Goal: Use online tool/utility: Utilize a website feature to perform a specific function

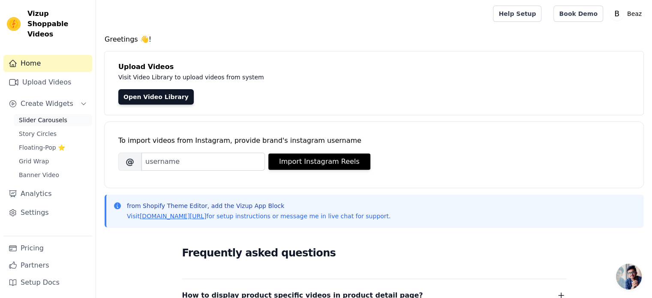
click at [65, 114] on link "Slider Carousels" at bounding box center [53, 120] width 78 height 12
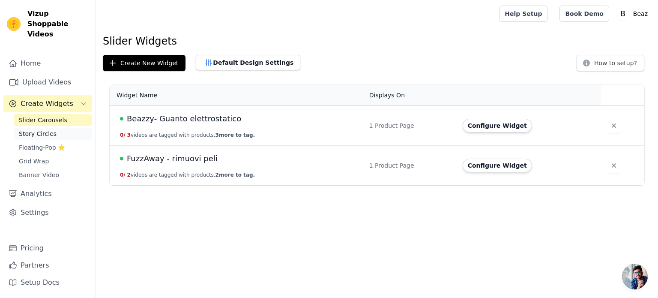
click at [51, 128] on link "Story Circles" at bounding box center [53, 134] width 78 height 12
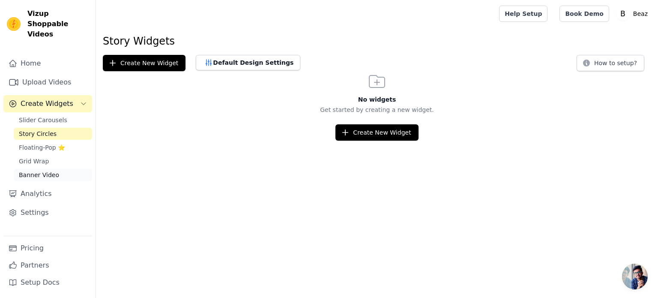
click at [48, 171] on span "Banner Video" at bounding box center [39, 175] width 40 height 9
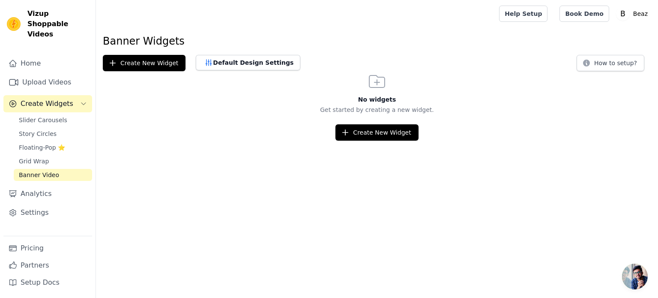
click at [48, 171] on span "Banner Video" at bounding box center [39, 175] width 40 height 9
click at [51, 116] on span "Slider Carousels" at bounding box center [43, 120] width 48 height 9
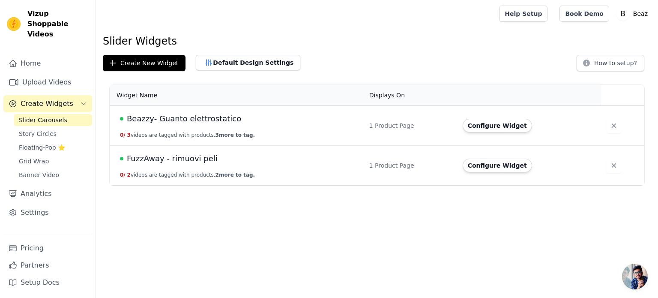
click at [325, 118] on div "Beazzy- Guanto elettrostatico" at bounding box center [239, 119] width 239 height 12
click at [488, 130] on button "Configure Widget" at bounding box center [497, 126] width 69 height 14
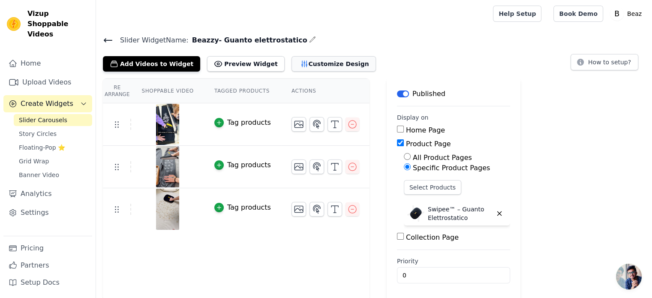
click at [328, 63] on button "Customize Design" at bounding box center [334, 63] width 84 height 15
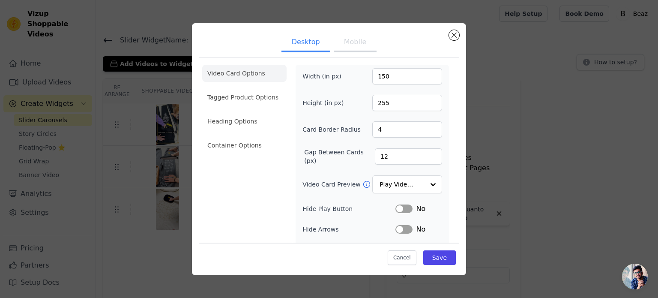
click at [344, 47] on button "Mobile" at bounding box center [355, 42] width 43 height 19
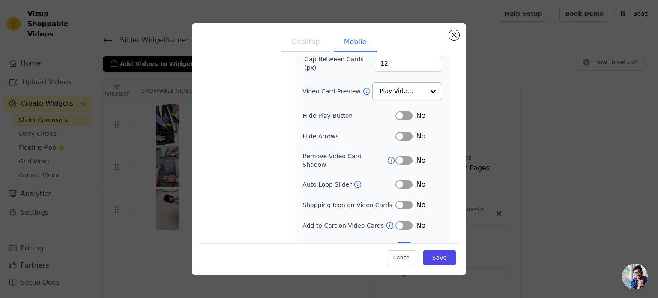
scroll to position [99, 0]
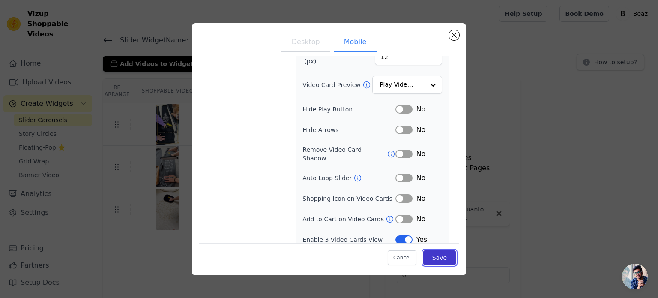
click at [434, 261] on button "Save" at bounding box center [440, 257] width 33 height 15
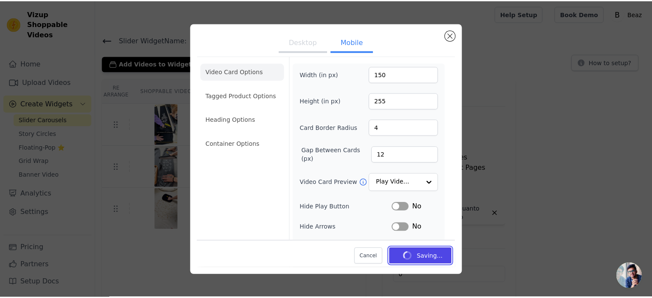
scroll to position [0, 0]
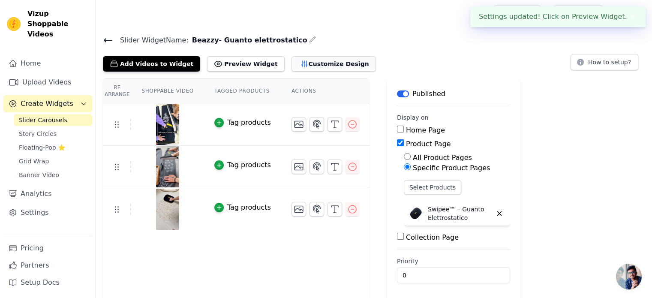
click at [301, 61] on button "Customize Design" at bounding box center [334, 63] width 84 height 15
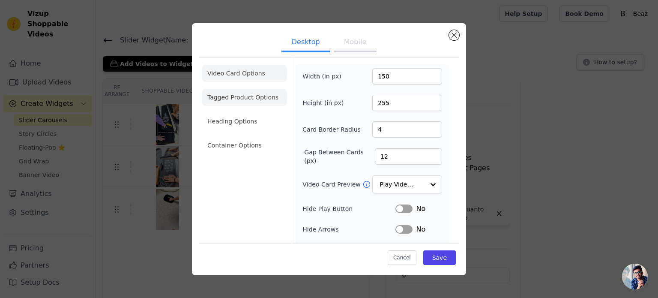
click at [255, 102] on li "Tagged Product Options" at bounding box center [244, 97] width 84 height 17
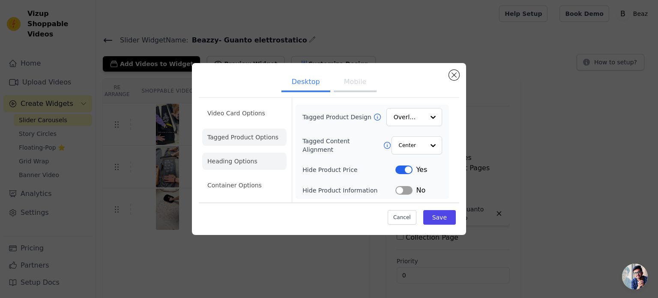
click at [241, 157] on li "Heading Options" at bounding box center [244, 161] width 84 height 17
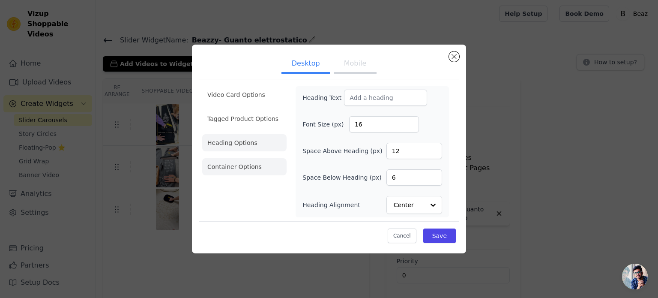
click at [227, 160] on li "Container Options" at bounding box center [244, 166] width 84 height 17
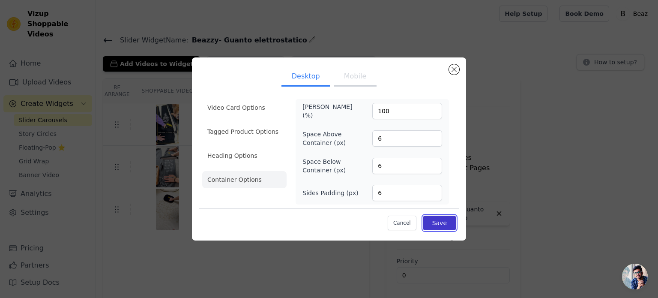
click at [442, 223] on button "Save" at bounding box center [440, 223] width 33 height 15
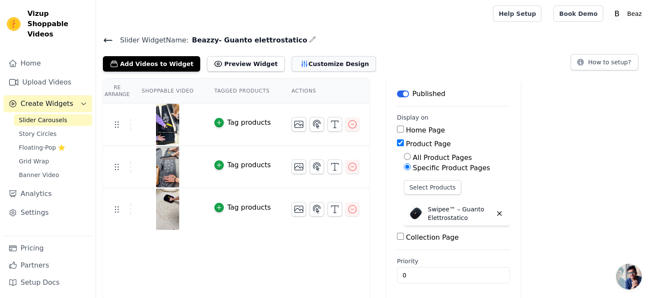
click at [309, 65] on button "Customize Design" at bounding box center [334, 63] width 84 height 15
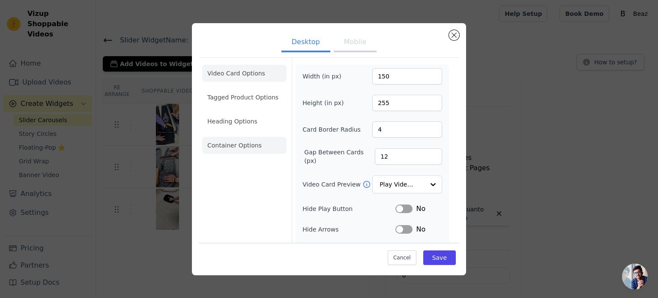
click at [255, 148] on li "Container Options" at bounding box center [244, 145] width 84 height 17
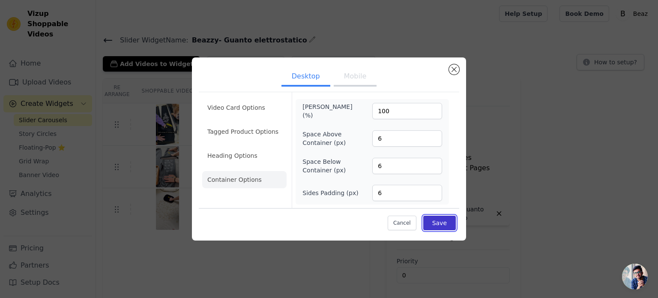
click at [450, 218] on button "Save" at bounding box center [440, 223] width 33 height 15
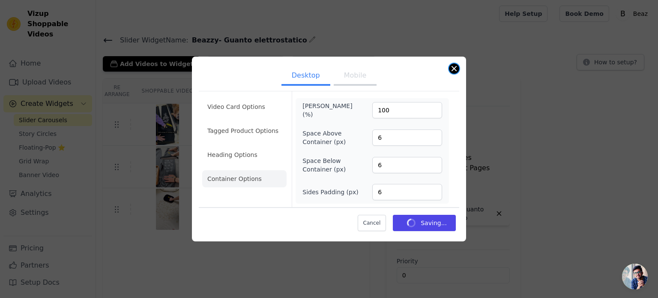
click at [453, 71] on button "Close modal" at bounding box center [454, 68] width 10 height 10
